Goal: Navigation & Orientation: Find specific page/section

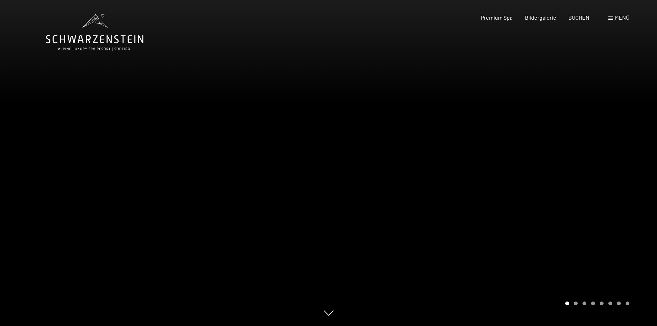
click at [560, 243] on div at bounding box center [493, 163] width 329 height 326
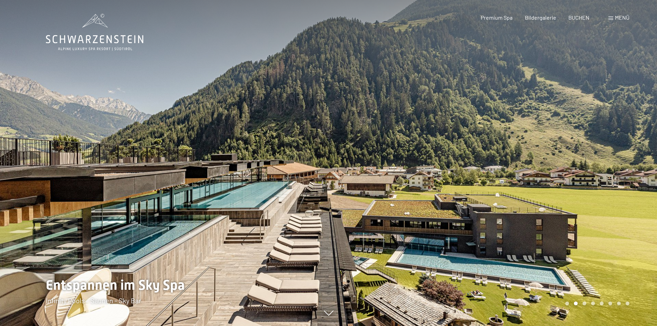
click at [589, 189] on div at bounding box center [493, 163] width 329 height 326
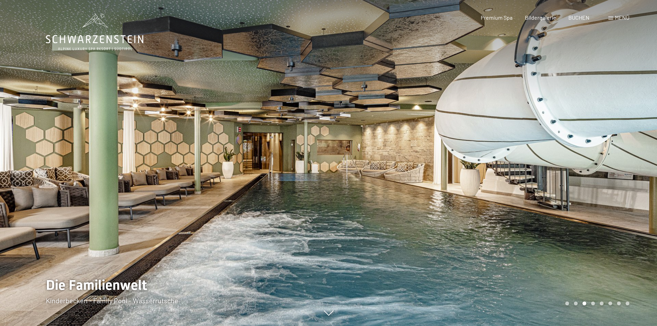
click at [567, 190] on div at bounding box center [493, 163] width 329 height 326
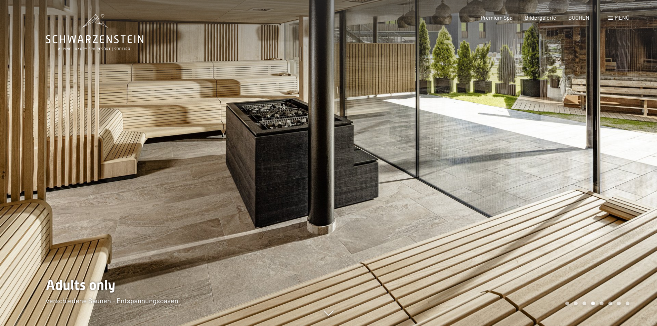
click at [567, 186] on div at bounding box center [493, 163] width 329 height 326
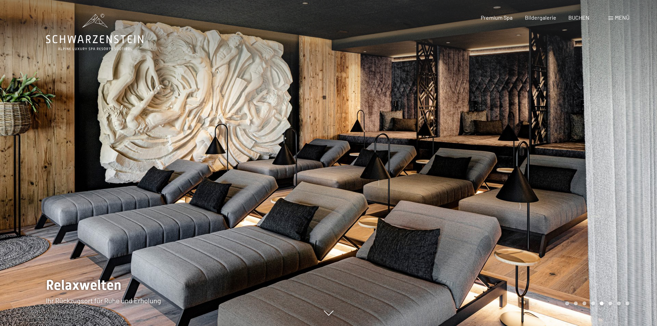
click at [567, 186] on div at bounding box center [493, 163] width 329 height 326
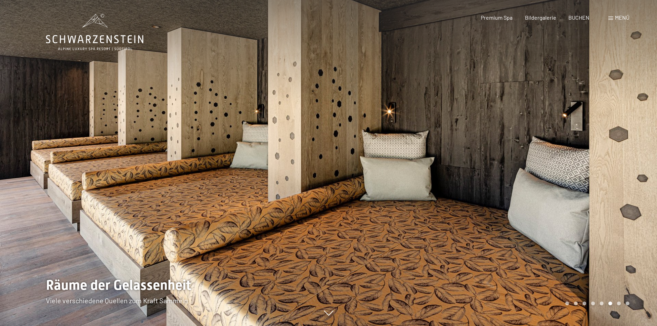
click at [567, 185] on div at bounding box center [493, 163] width 329 height 326
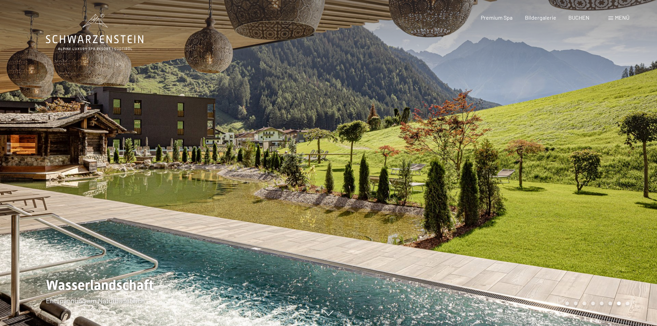
click at [567, 185] on div at bounding box center [493, 163] width 329 height 326
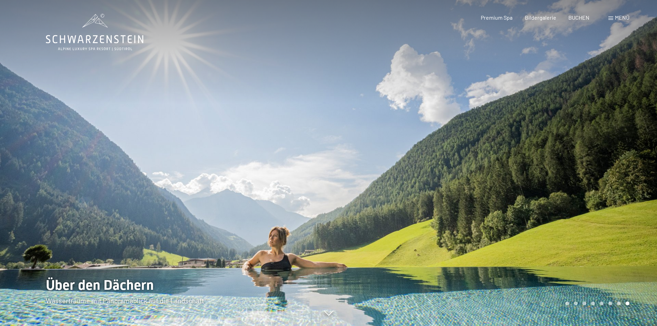
click at [567, 184] on div at bounding box center [493, 163] width 329 height 326
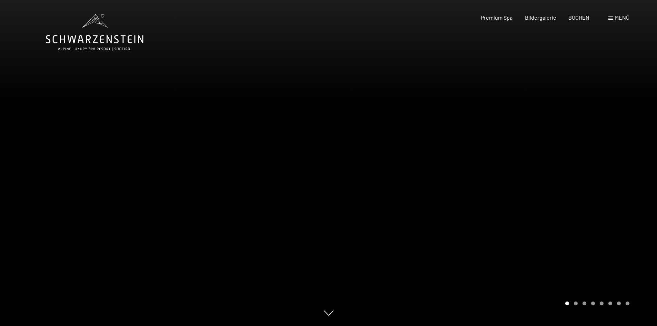
click at [567, 184] on div at bounding box center [493, 163] width 329 height 326
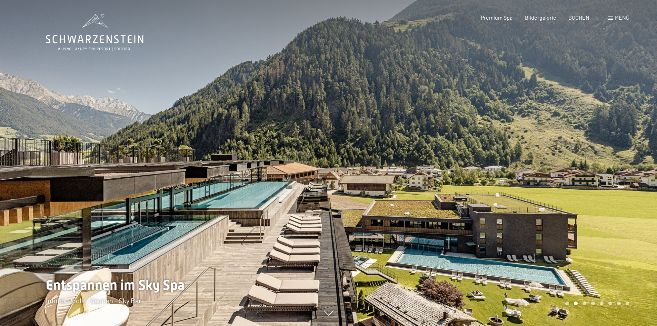
click at [567, 184] on div at bounding box center [493, 163] width 329 height 326
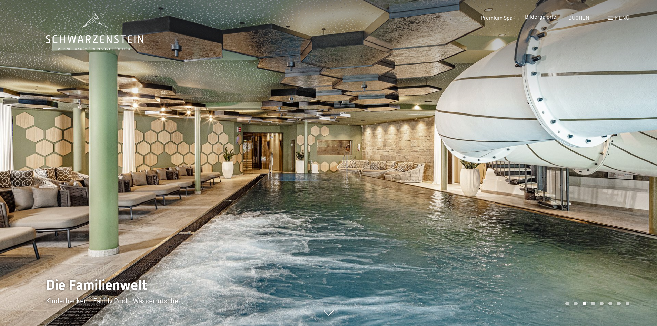
click at [536, 19] on span "Bildergalerie" at bounding box center [540, 16] width 31 height 7
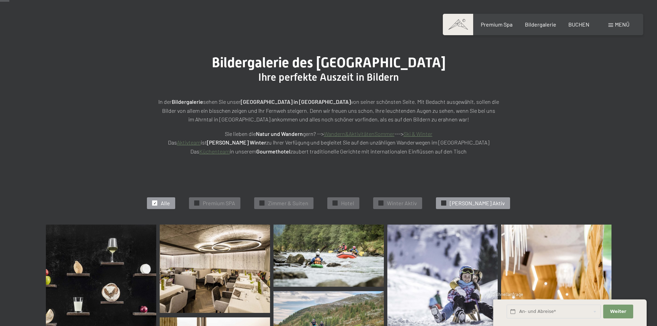
scroll to position [138, 0]
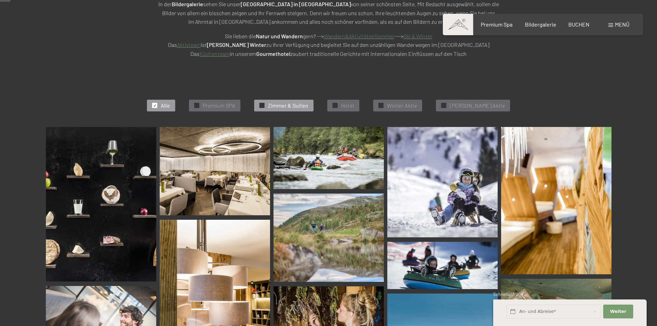
click at [299, 103] on span "Zimmer & Suiten" at bounding box center [288, 106] width 40 height 8
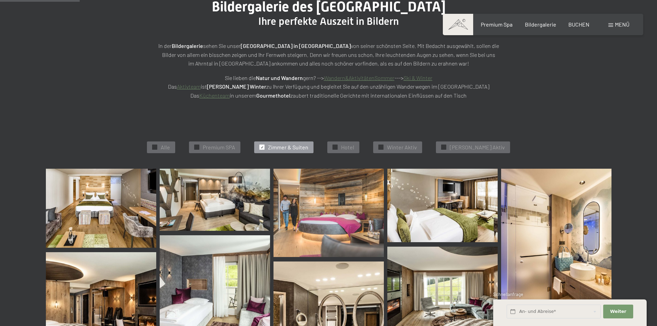
scroll to position [36, 0]
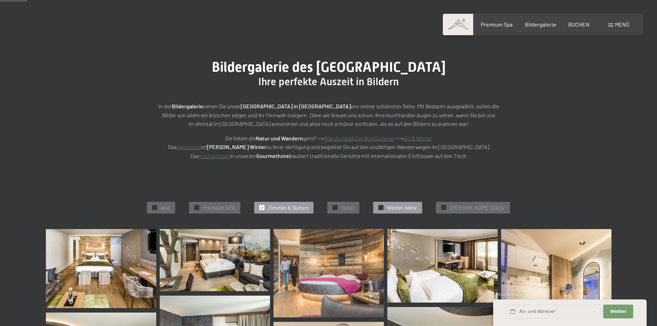
click at [407, 208] on span "Winter Aktiv" at bounding box center [402, 208] width 30 height 8
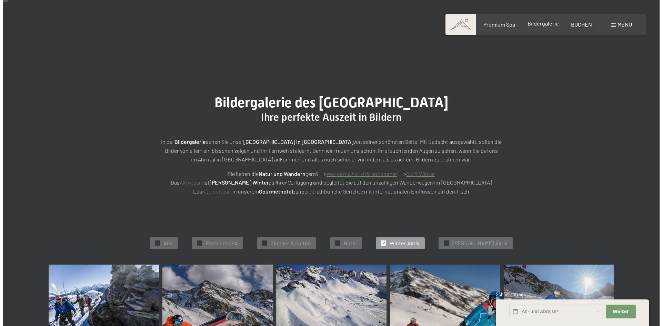
scroll to position [0, 0]
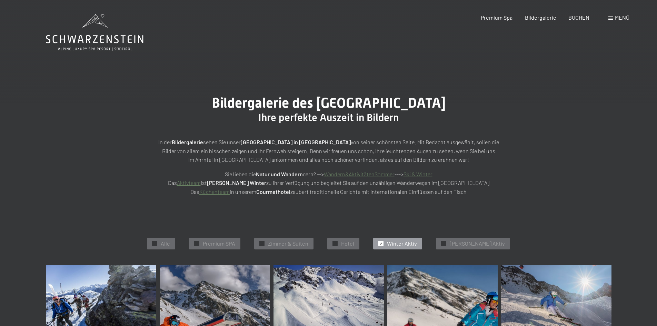
click at [616, 16] on span "Menü" at bounding box center [622, 17] width 14 height 7
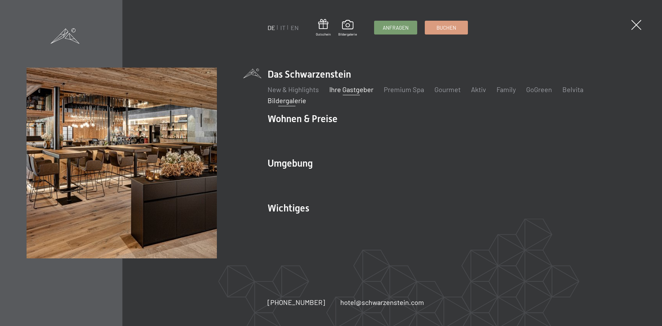
click at [344, 89] on link "Ihre Gastgeber" at bounding box center [352, 89] width 44 height 8
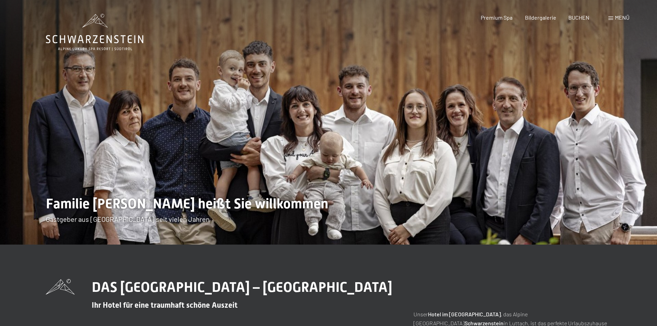
click at [622, 17] on span "Menü" at bounding box center [622, 17] width 14 height 7
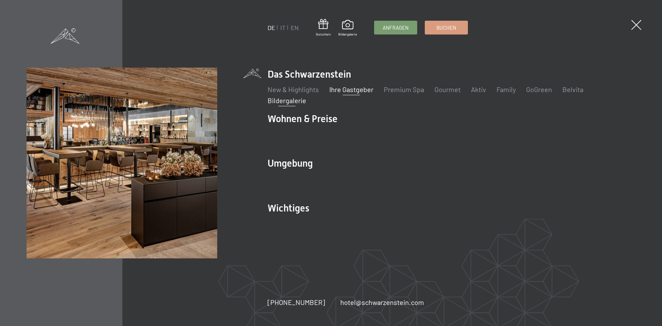
click at [288, 101] on link "Bildergalerie" at bounding box center [287, 100] width 39 height 8
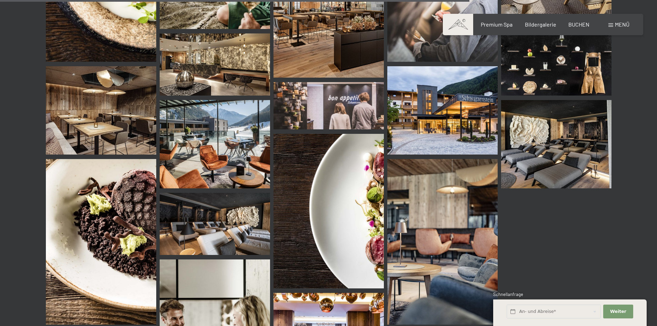
scroll to position [6272, 0]
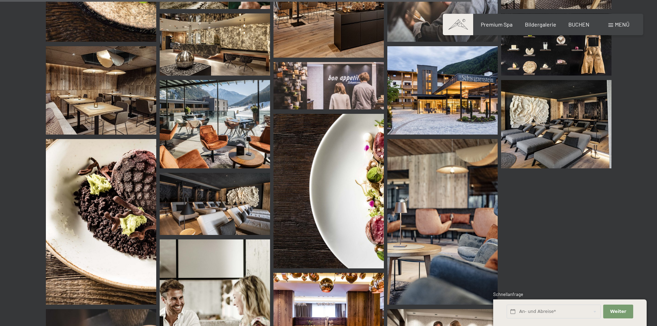
click at [443, 100] on img at bounding box center [442, 90] width 110 height 88
